Goal: Information Seeking & Learning: Learn about a topic

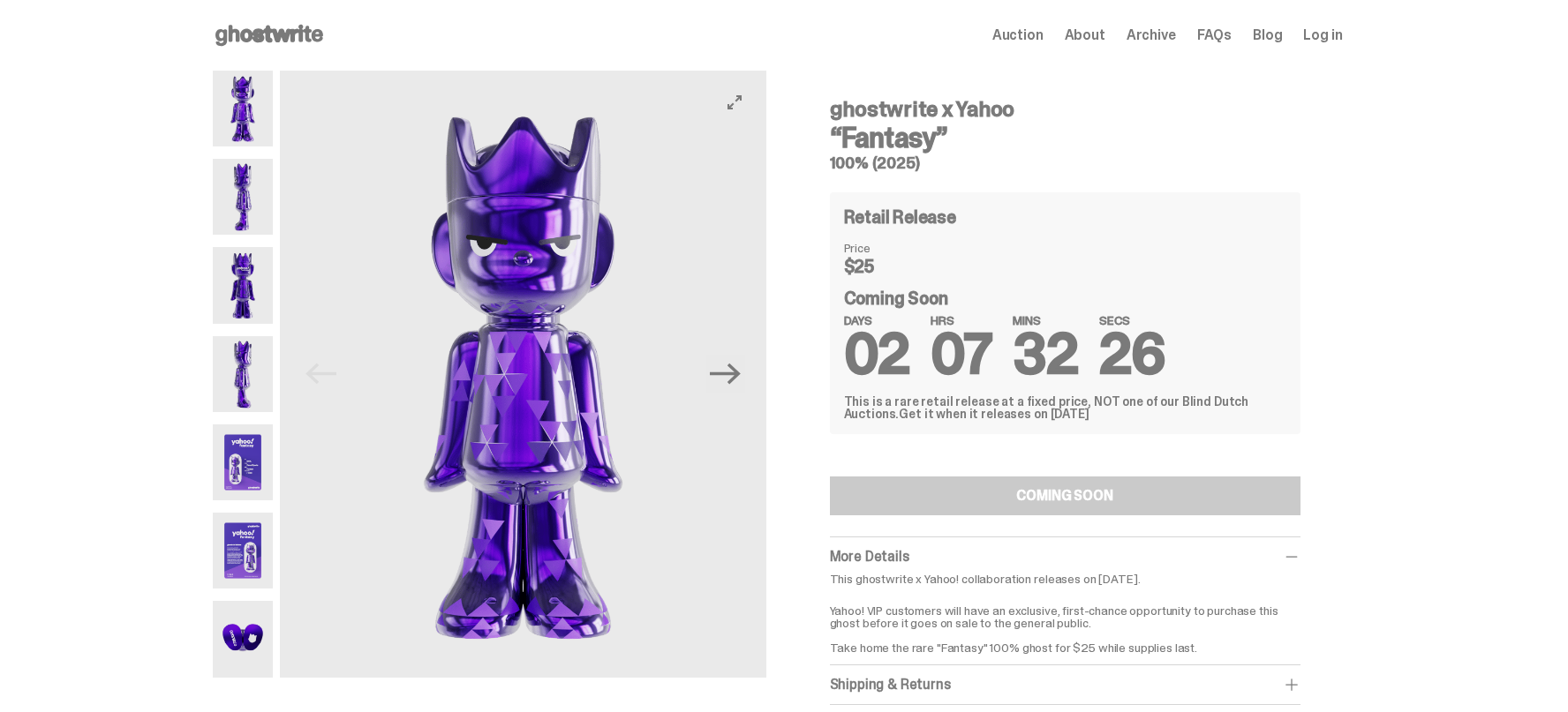
click at [745, 377] on button "Next" at bounding box center [725, 374] width 39 height 39
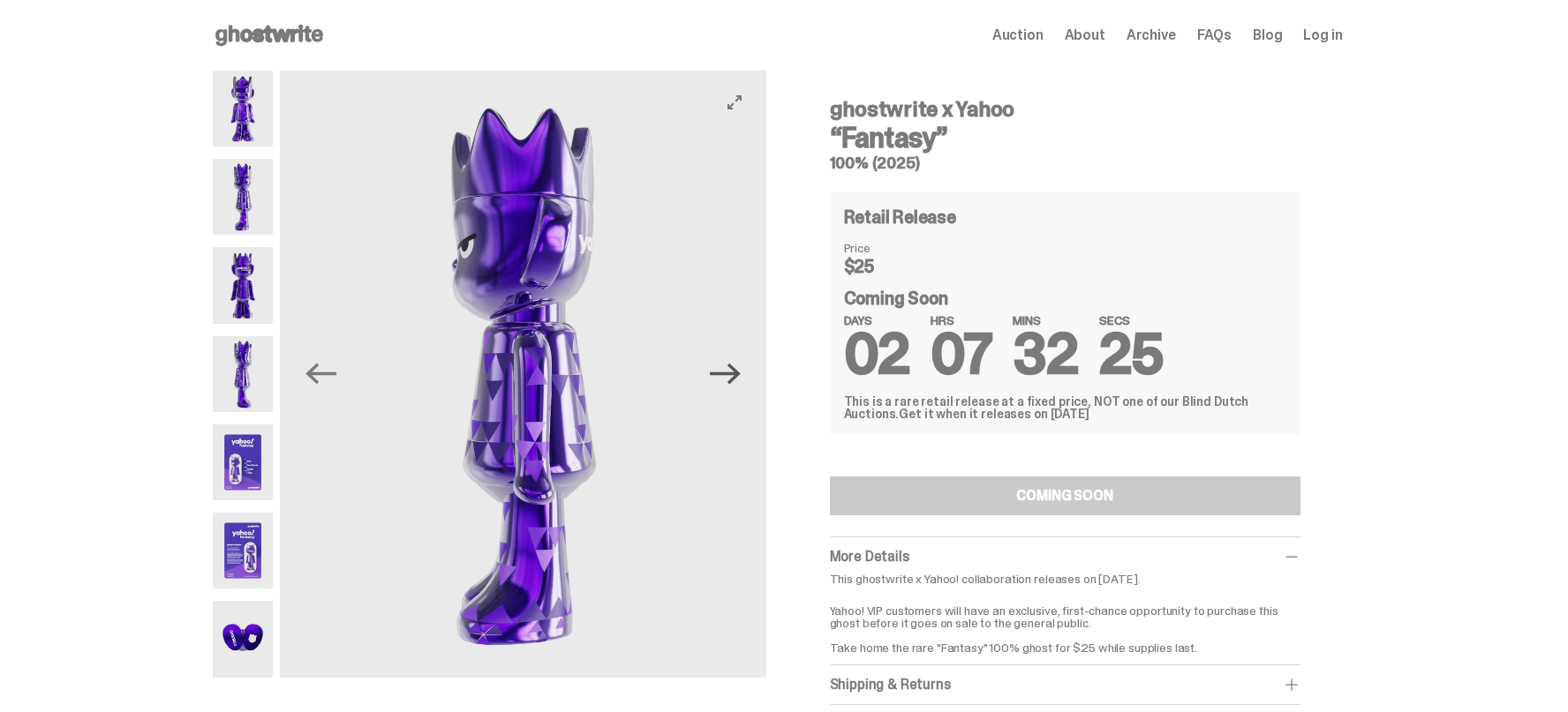
click at [741, 377] on icon "Next" at bounding box center [725, 374] width 31 height 31
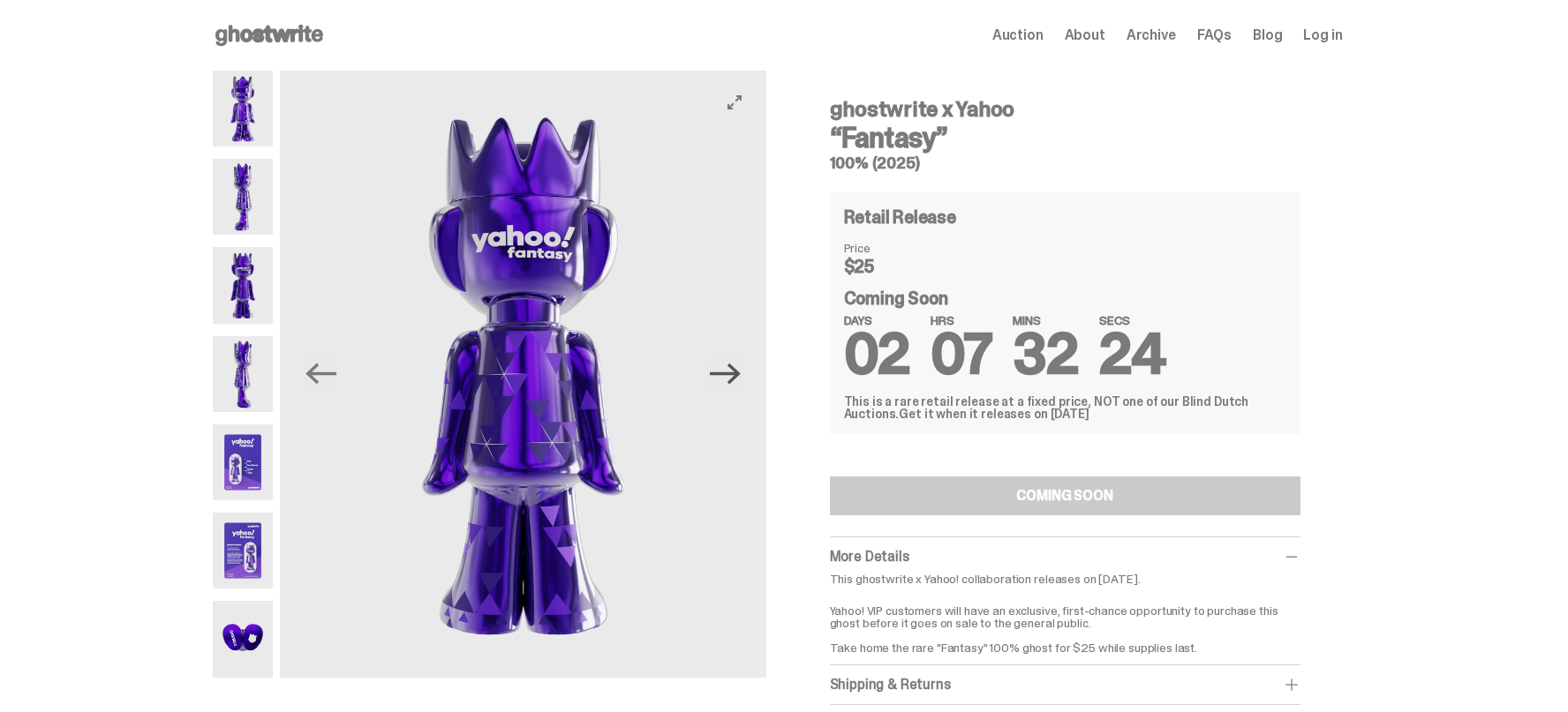
click at [741, 377] on icon "Next" at bounding box center [725, 374] width 31 height 31
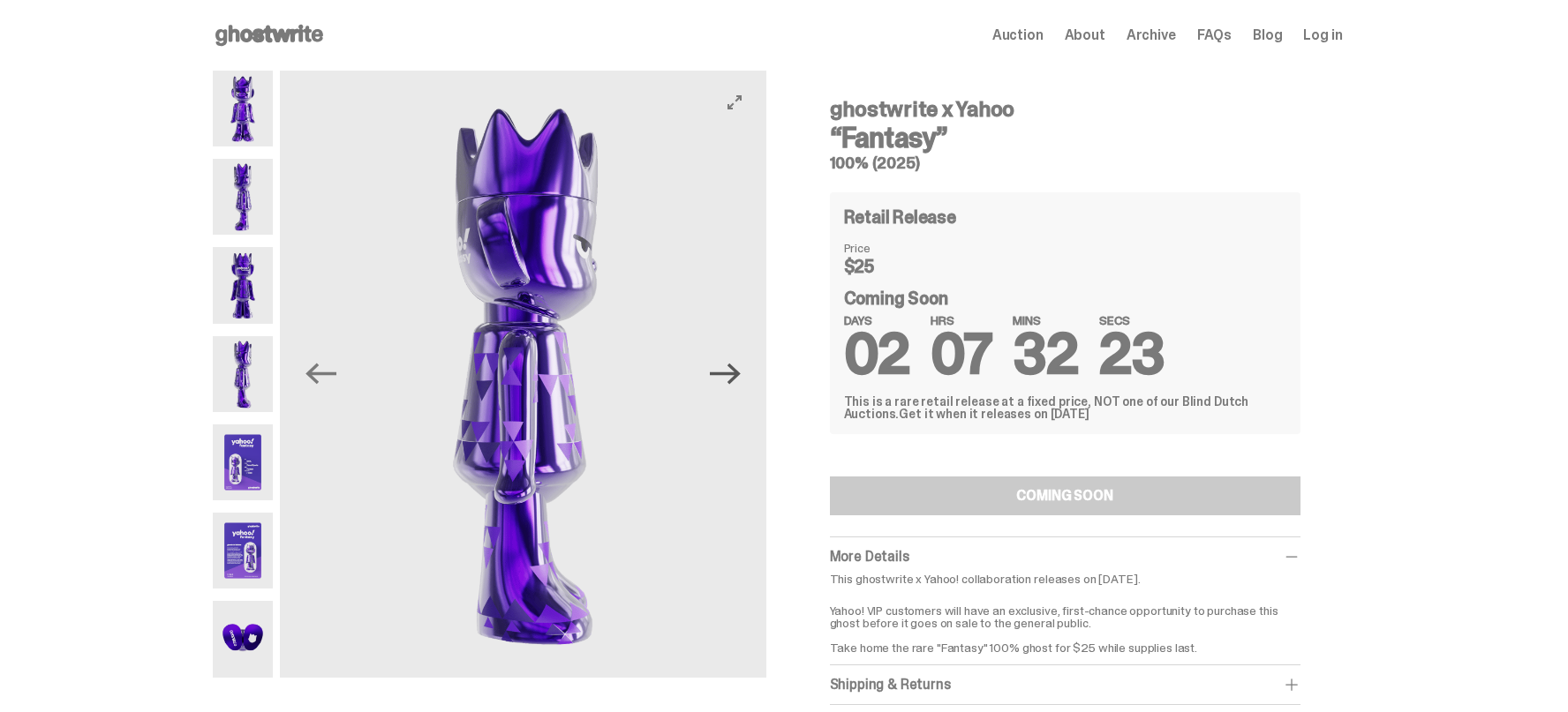
click at [741, 377] on icon "Next" at bounding box center [725, 374] width 31 height 31
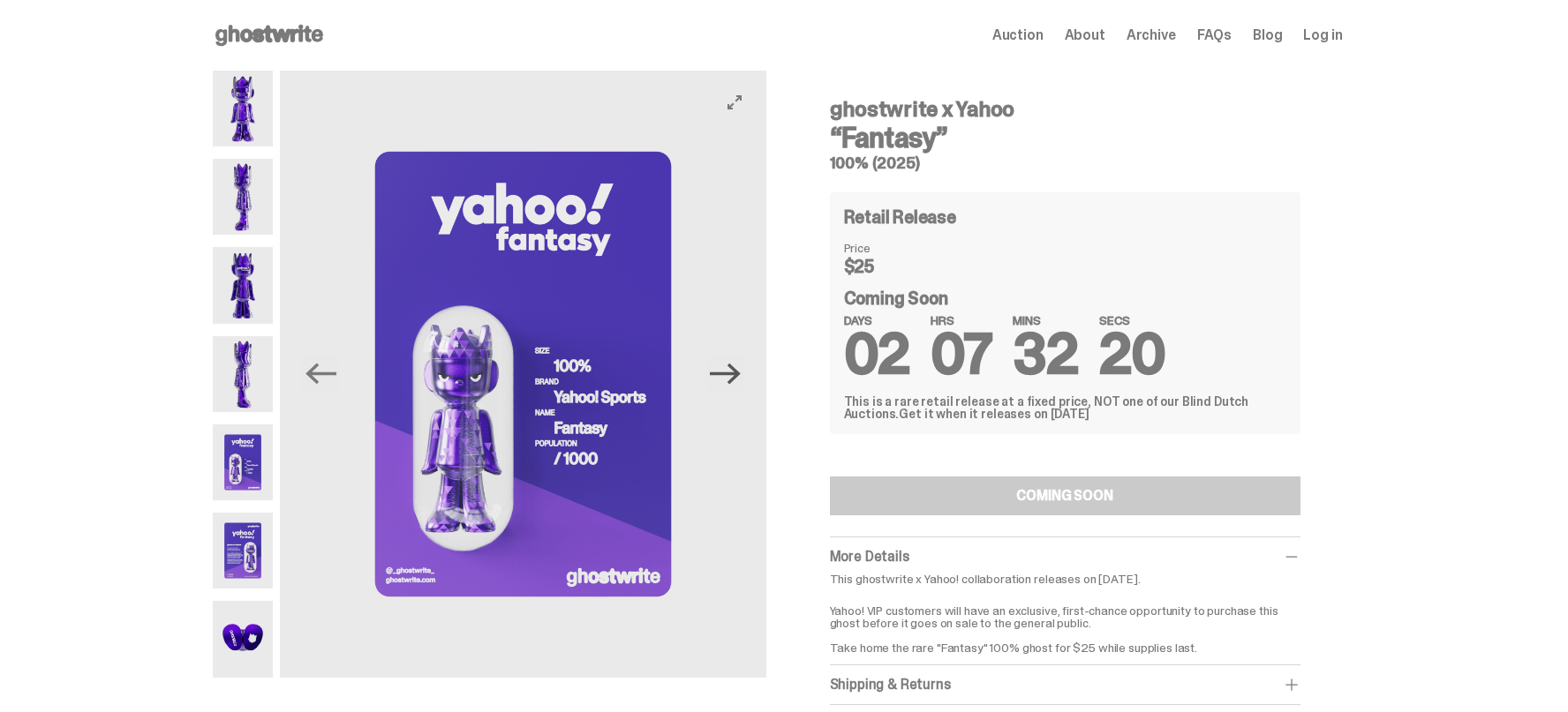
click at [740, 388] on icon "Next" at bounding box center [725, 374] width 31 height 31
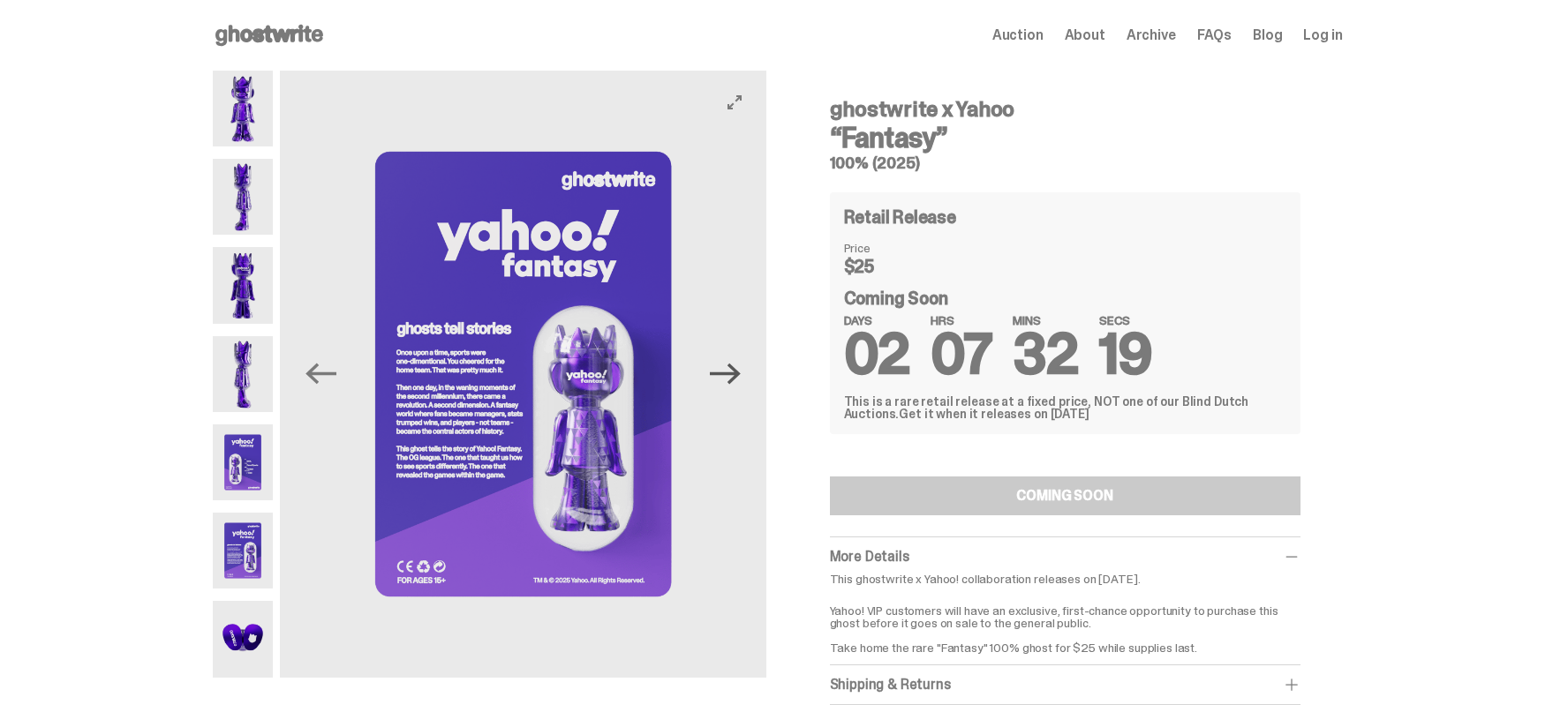
click at [740, 388] on icon "Next" at bounding box center [725, 374] width 31 height 31
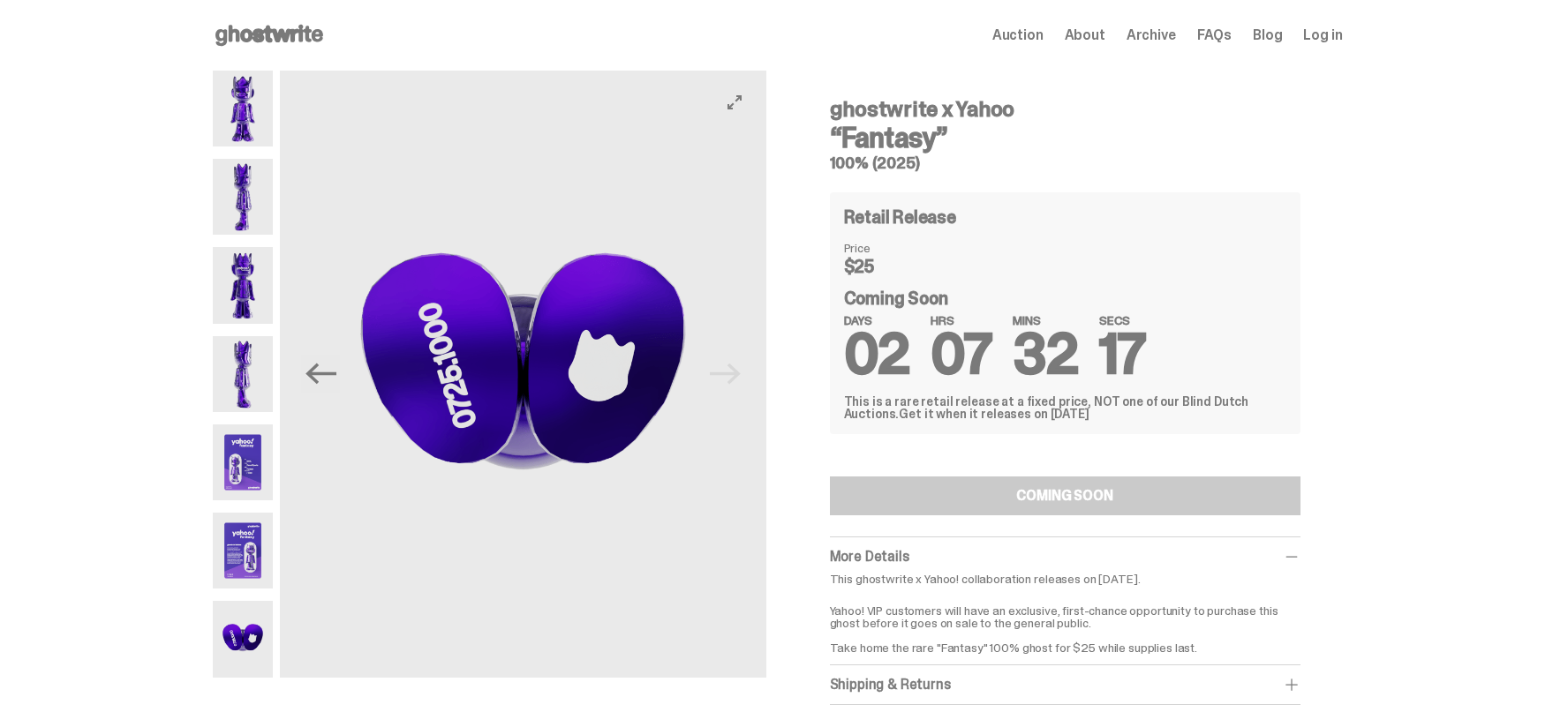
click at [740, 388] on img at bounding box center [523, 375] width 485 height 608
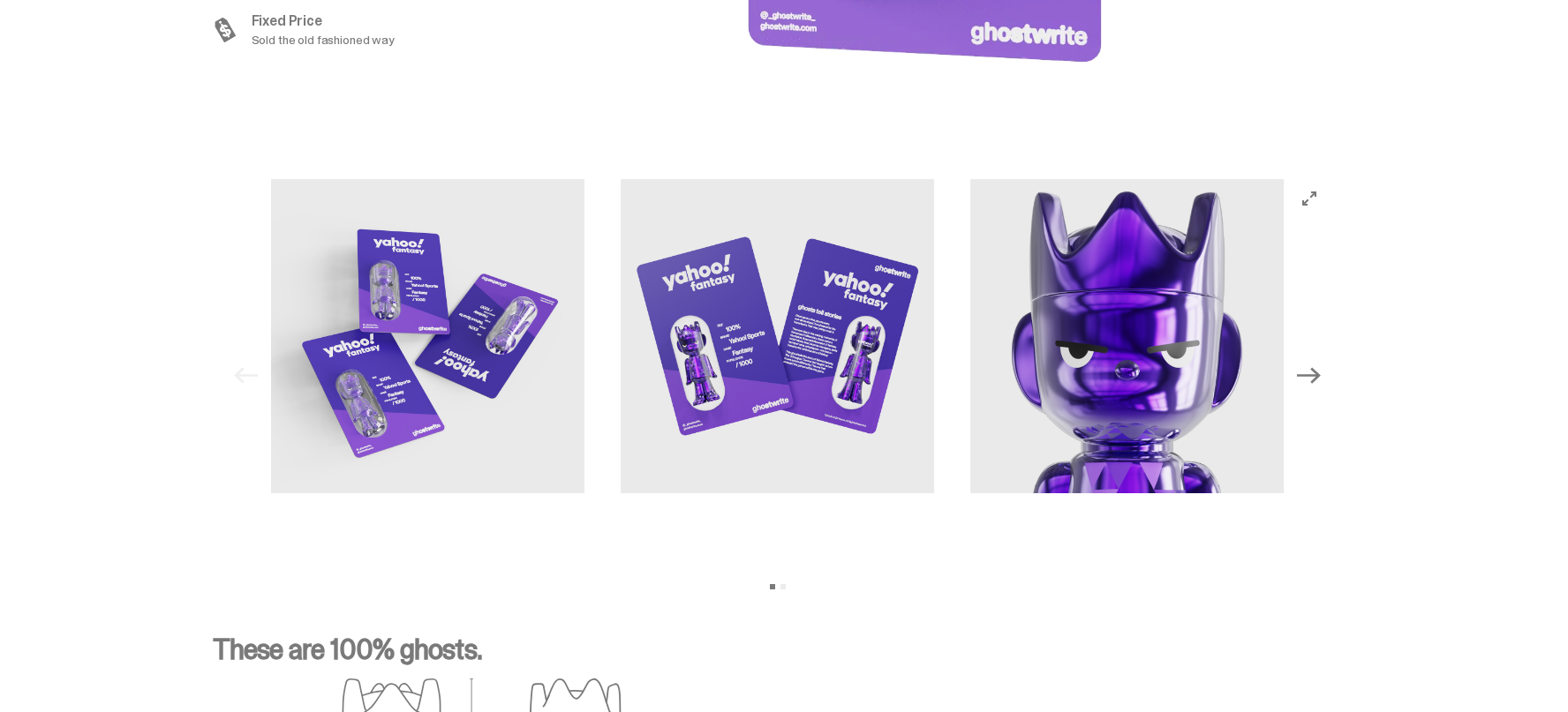
scroll to position [1765, 0]
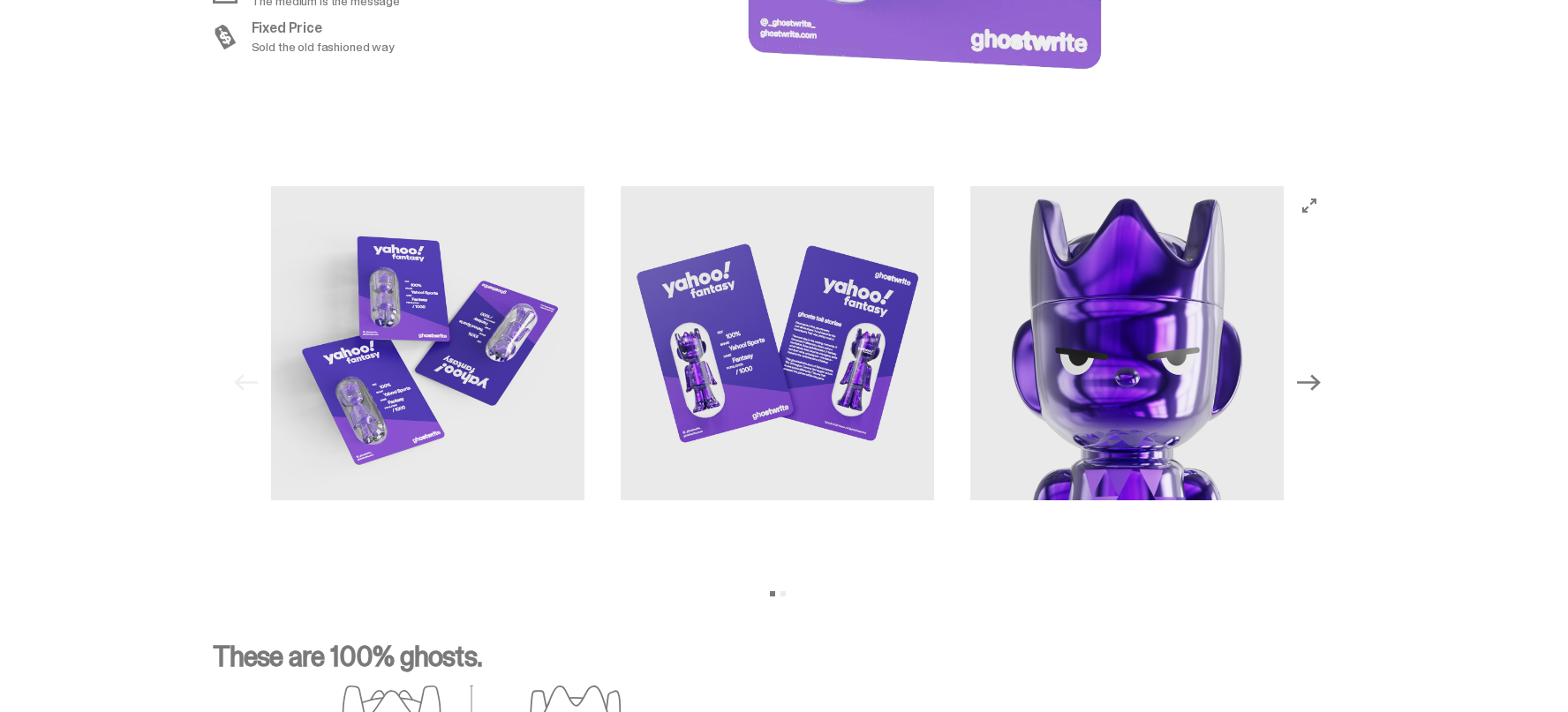
click at [1311, 378] on icon "Next" at bounding box center [1308, 382] width 23 height 23
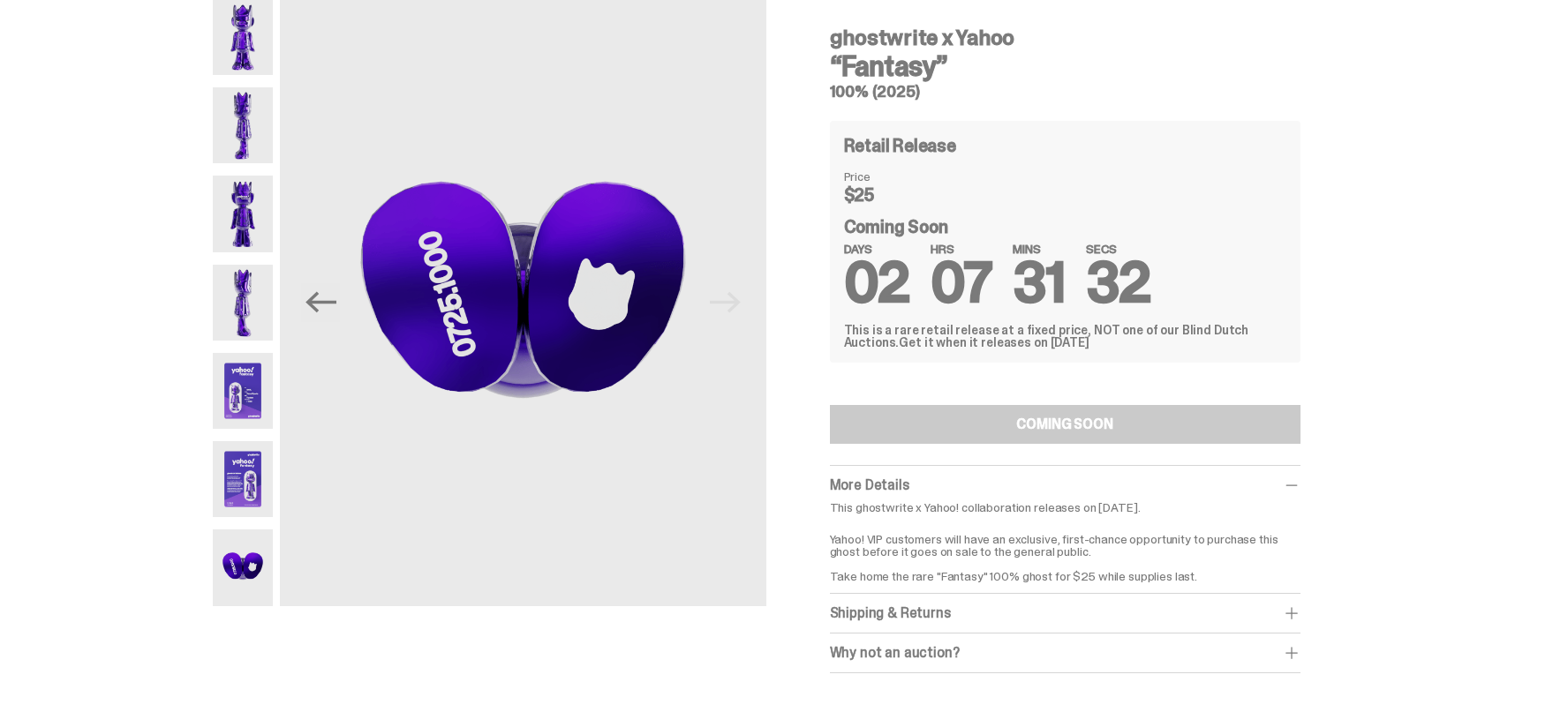
scroll to position [0, 0]
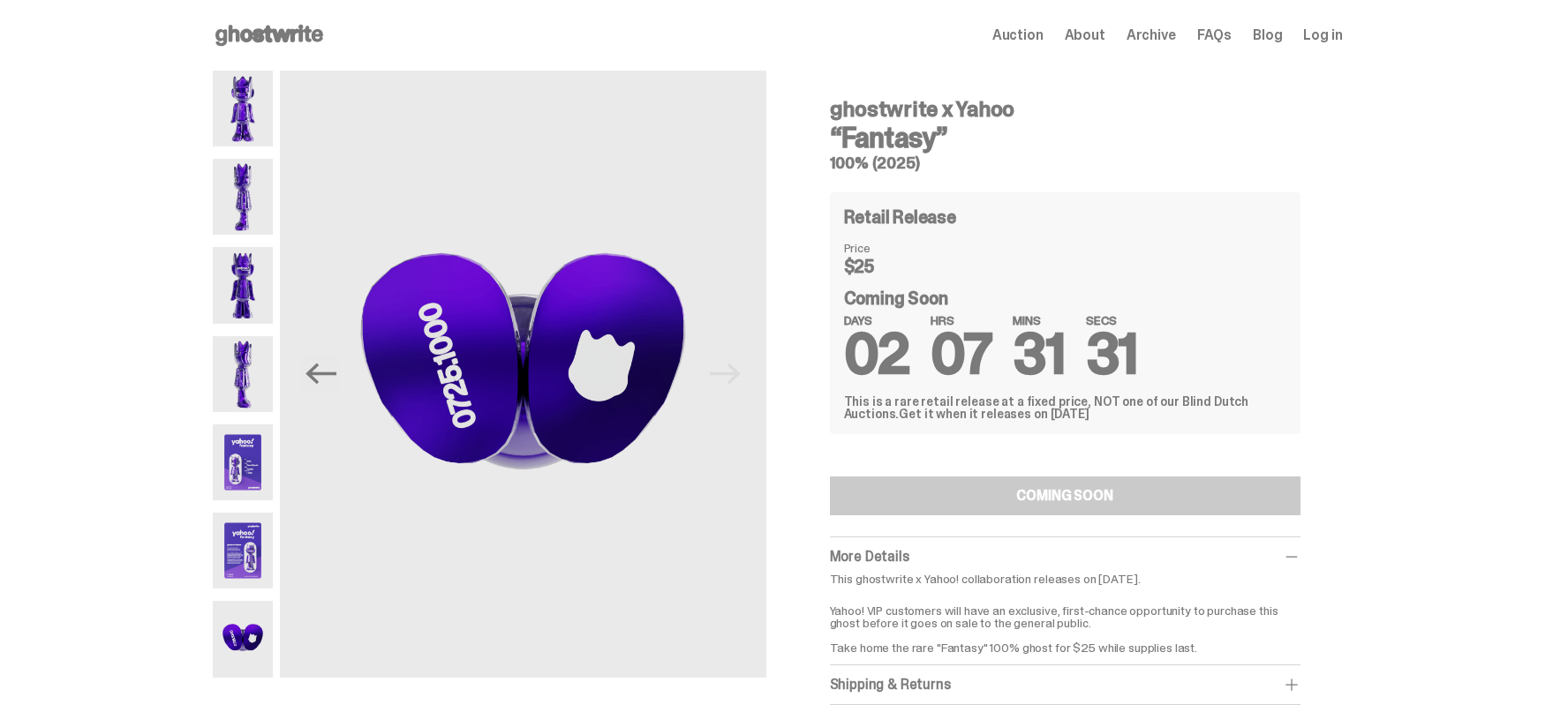
click at [242, 286] on img at bounding box center [244, 285] width 61 height 76
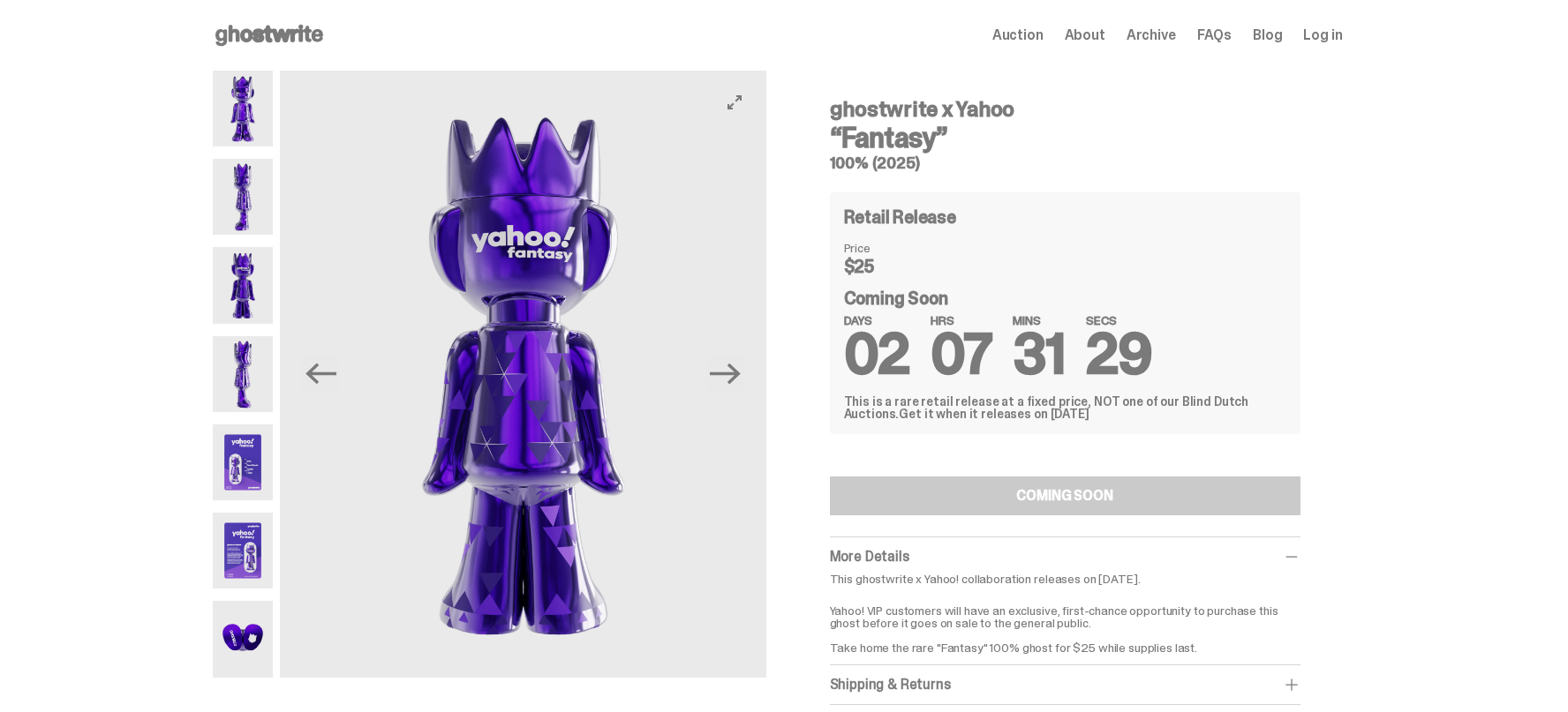
click at [485, 340] on img at bounding box center [524, 375] width 485 height 608
click at [258, 445] on img at bounding box center [244, 462] width 61 height 76
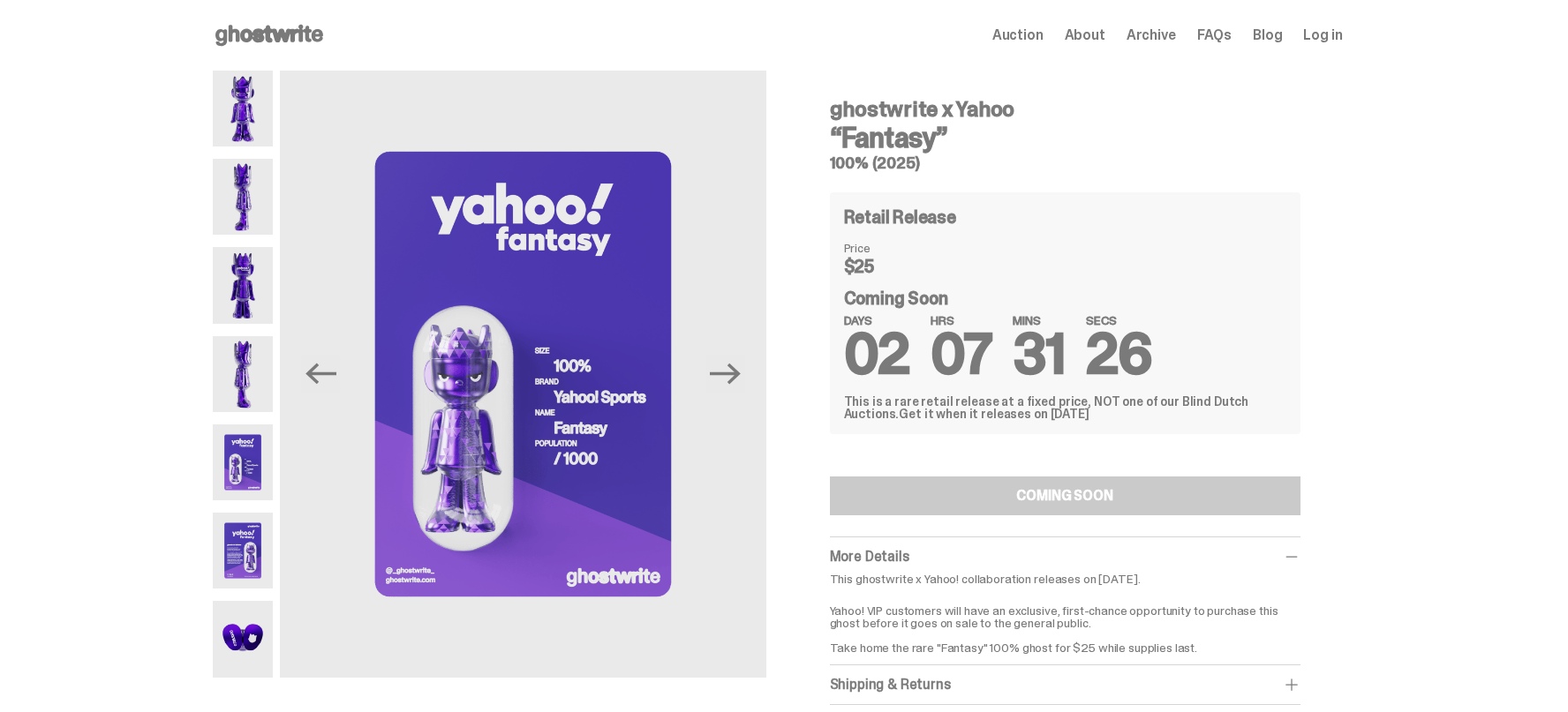
click at [256, 158] on div at bounding box center [244, 375] width 61 height 608
click at [259, 118] on img at bounding box center [244, 108] width 61 height 76
